Goal: Task Accomplishment & Management: Use online tool/utility

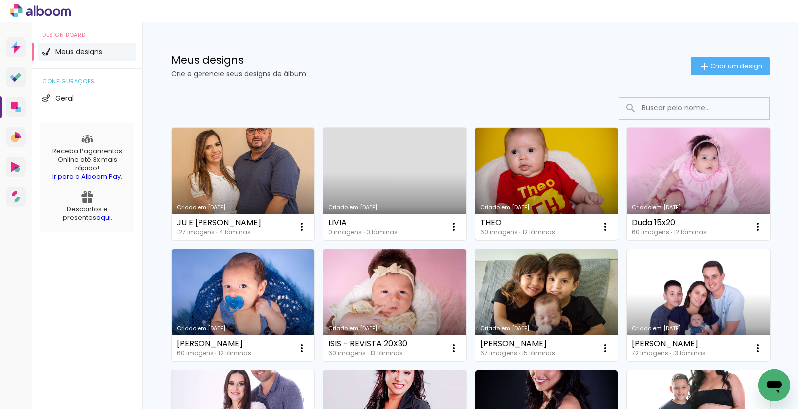
click at [545, 179] on link "Criado em [DATE]" at bounding box center [546, 184] width 143 height 113
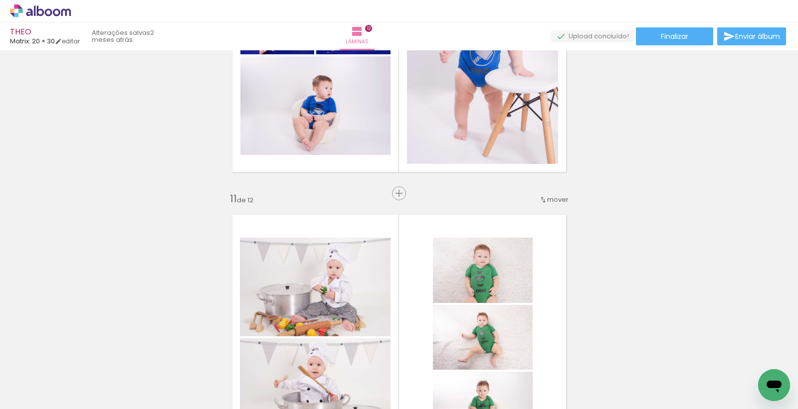
scroll to position [2671, 0]
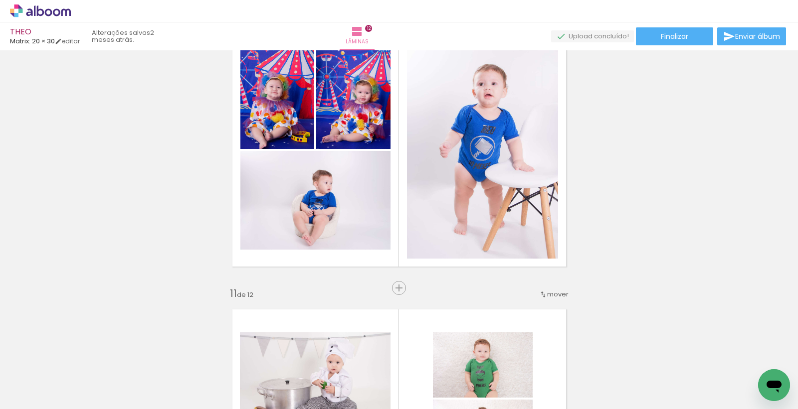
scroll to position [0, 2638]
